Goal: Task Accomplishment & Management: Manage account settings

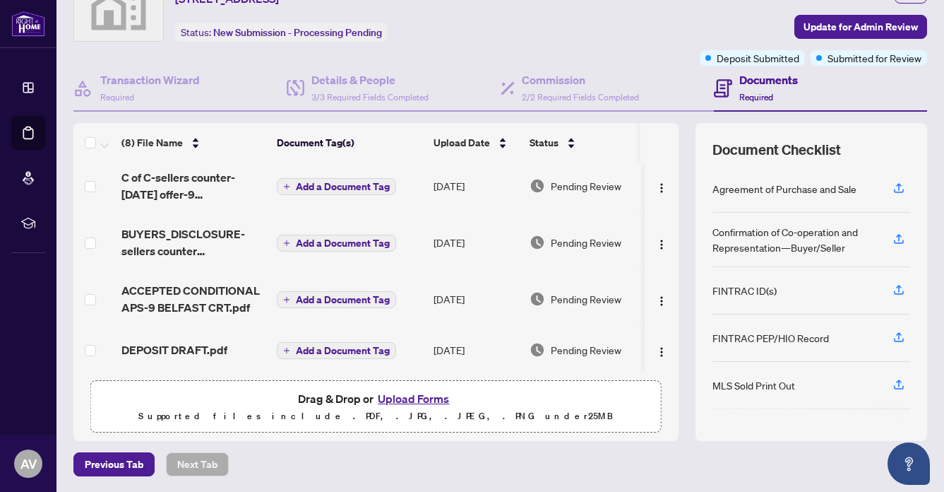
scroll to position [120, 0]
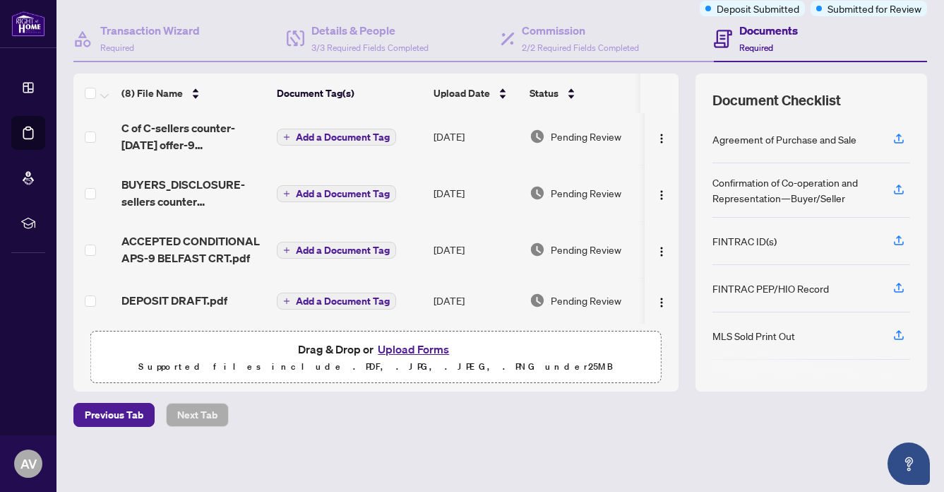
click at [408, 342] on button "Upload Forms" at bounding box center [414, 349] width 80 height 18
click at [405, 345] on button "Upload Forms" at bounding box center [414, 349] width 80 height 18
click at [187, 294] on span "DEPOSIT DRAFT.pdf" at bounding box center [174, 300] width 106 height 17
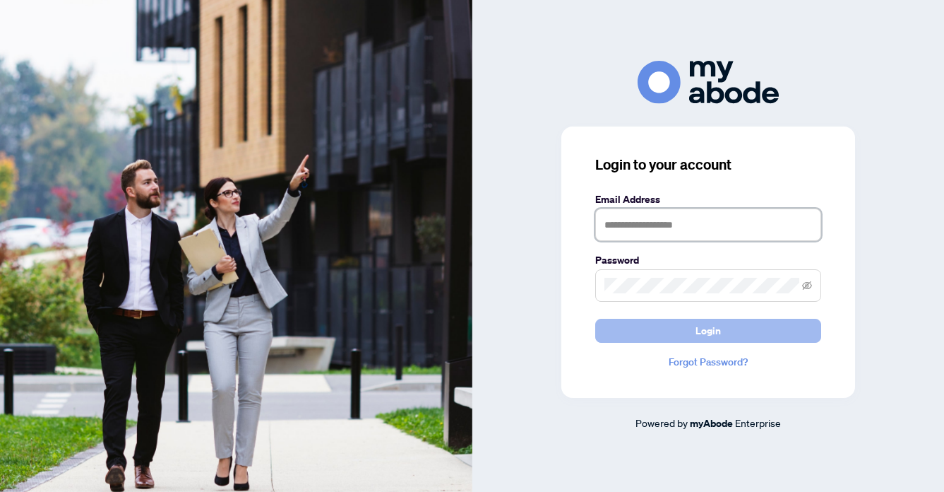
type input "**********"
click at [684, 325] on button "Login" at bounding box center [708, 331] width 226 height 24
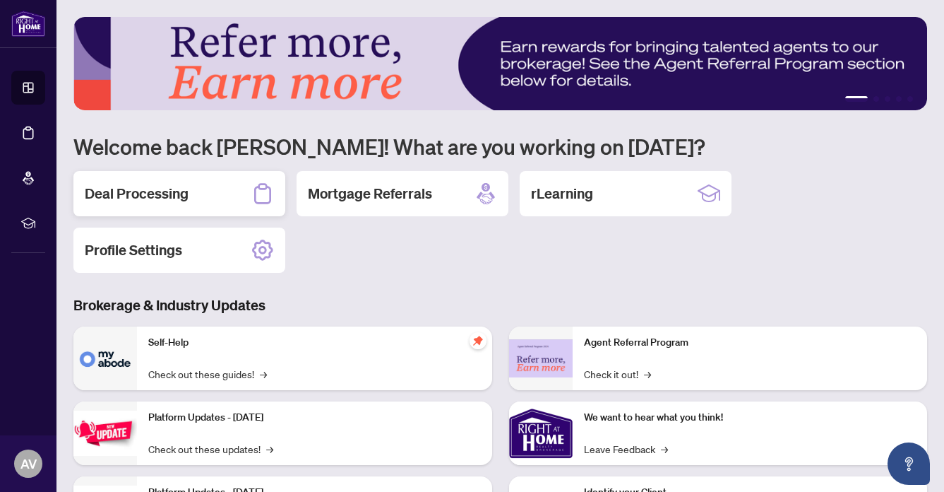
click at [148, 189] on h2 "Deal Processing" at bounding box center [137, 194] width 104 height 20
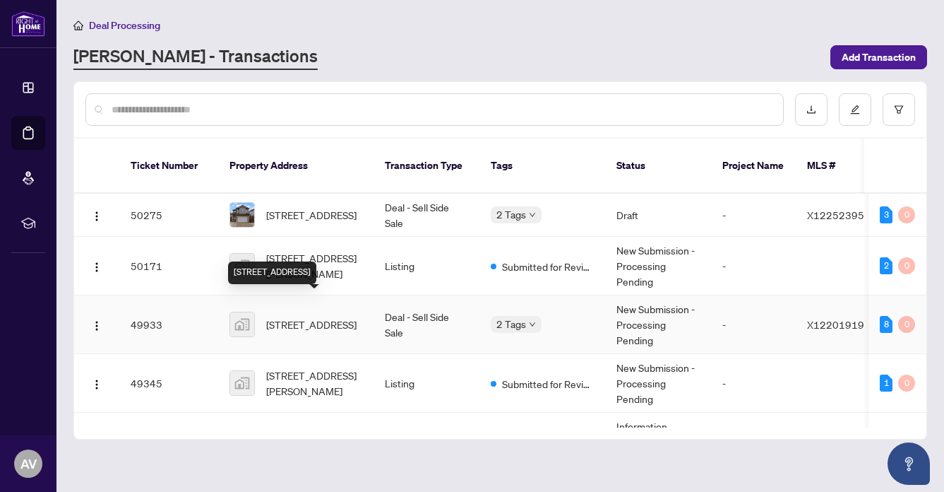
click at [300, 316] on span "9 Belfast Court, St. Catharines, ON, Canada" at bounding box center [311, 324] width 90 height 16
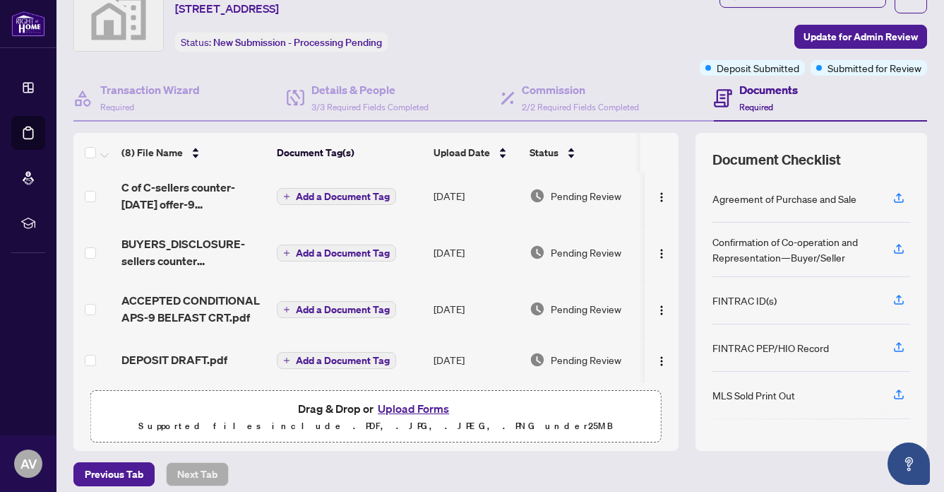
scroll to position [54, 0]
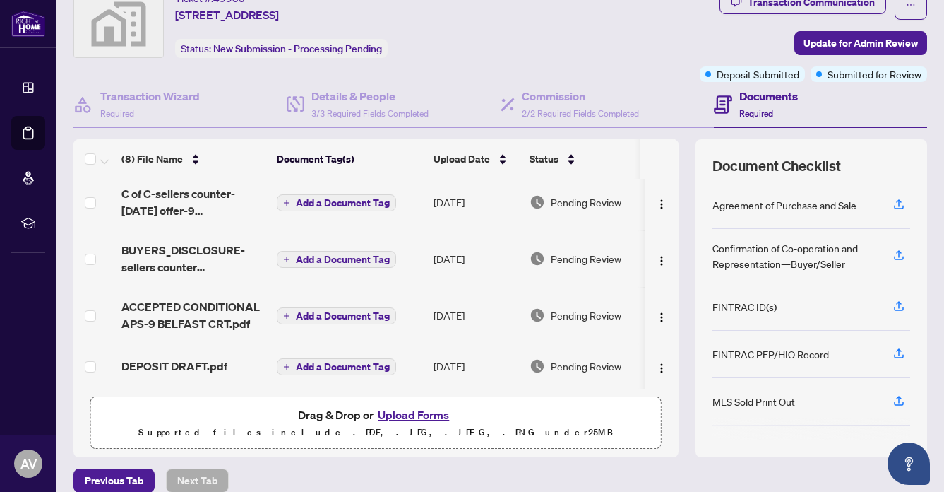
click at [429, 412] on button "Upload Forms" at bounding box center [414, 414] width 80 height 18
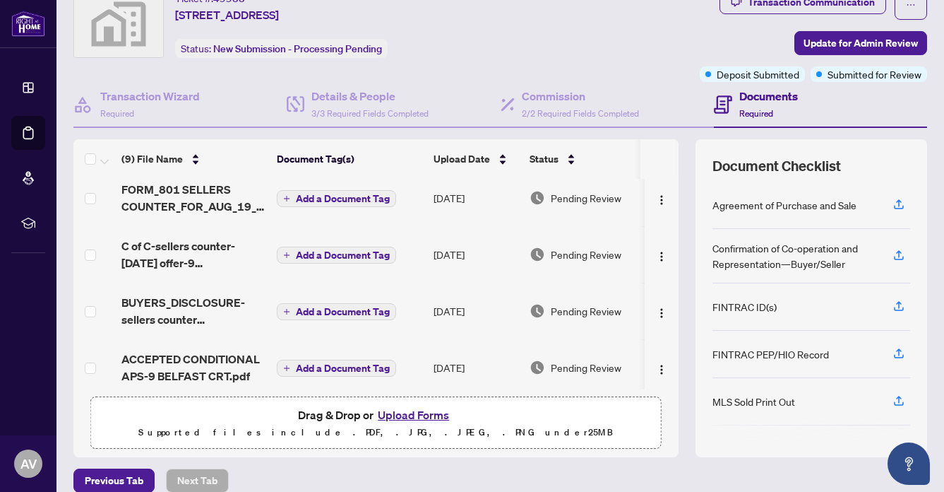
click at [416, 406] on button "Upload Forms" at bounding box center [414, 414] width 80 height 18
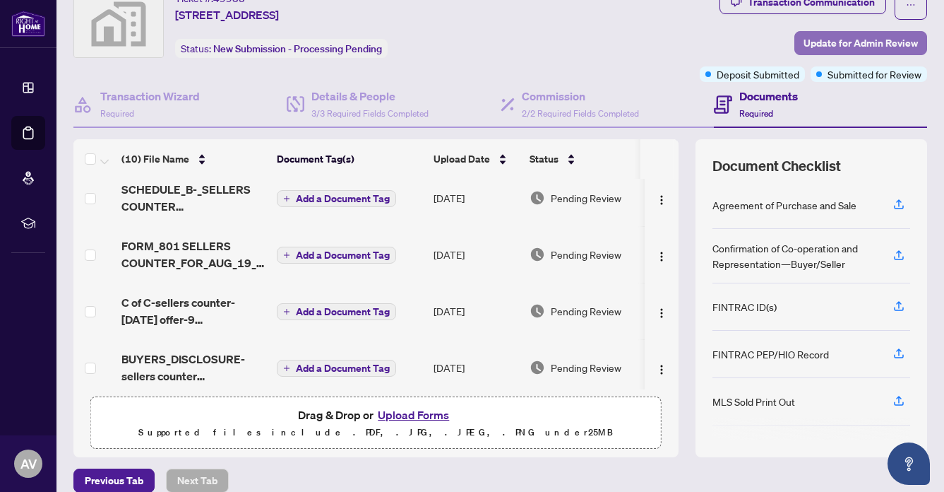
click at [880, 39] on span "Update for Admin Review" at bounding box center [861, 43] width 114 height 23
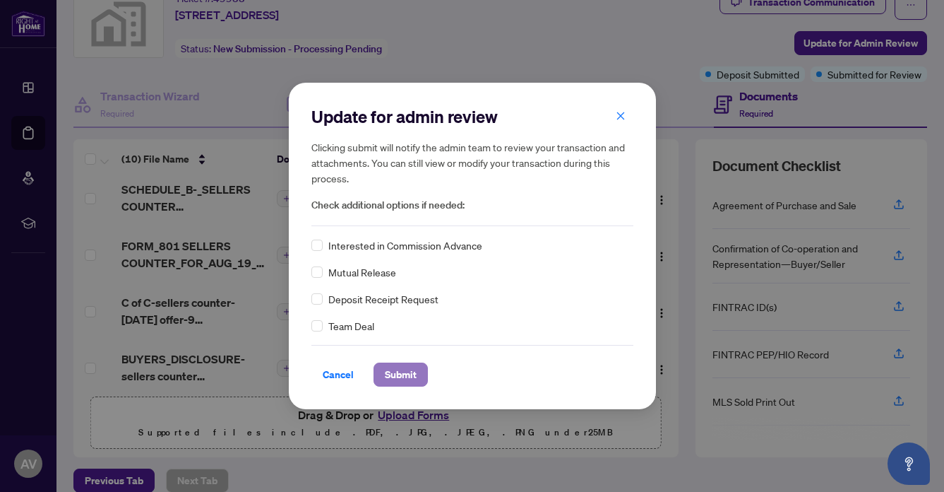
click at [398, 372] on span "Submit" at bounding box center [401, 374] width 32 height 23
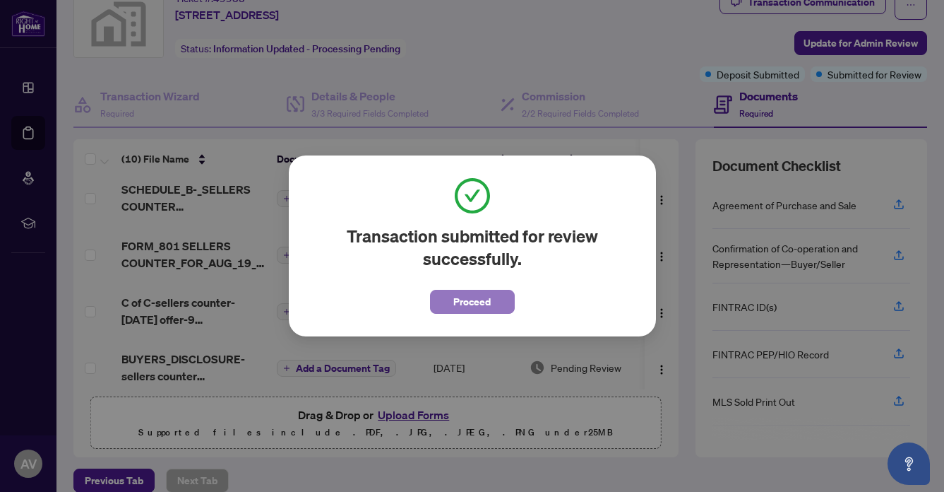
click at [485, 295] on span "Proceed" at bounding box center [471, 301] width 37 height 23
